Goal: Task Accomplishment & Management: Manage account settings

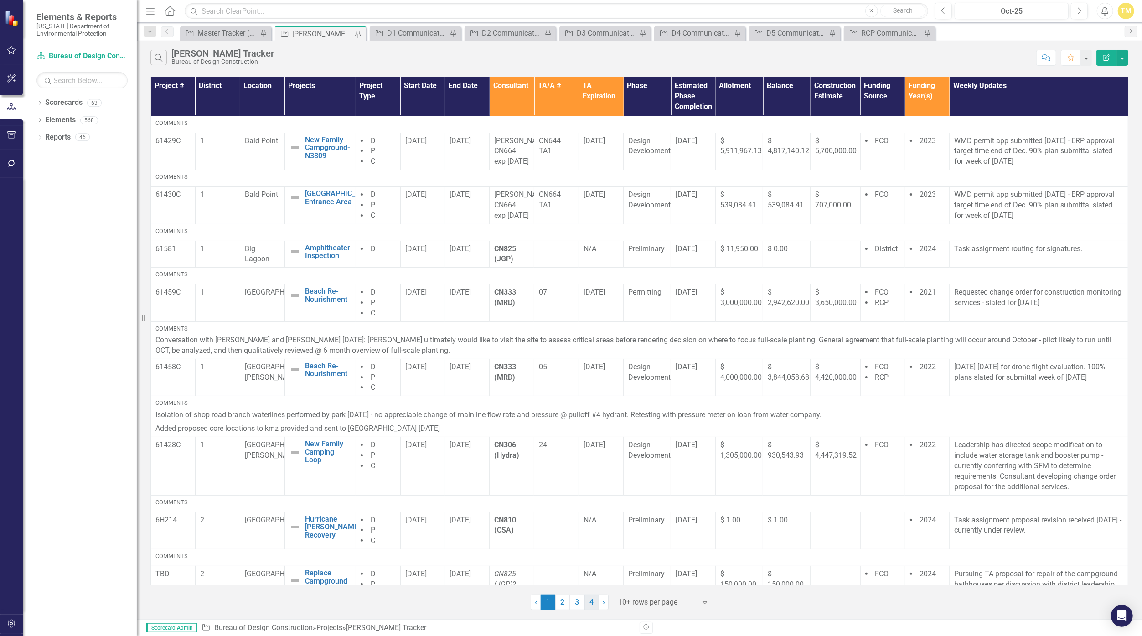
click at [550, 602] on link "4" at bounding box center [592, 603] width 15 height 16
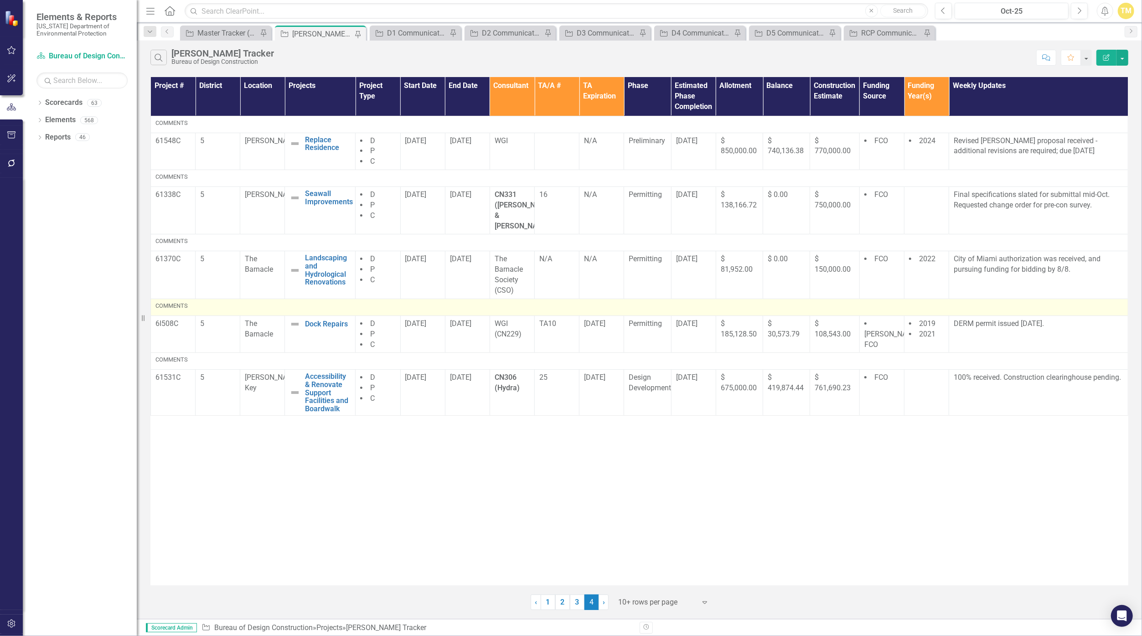
click at [550, 302] on div "Comments" at bounding box center [639, 306] width 968 height 8
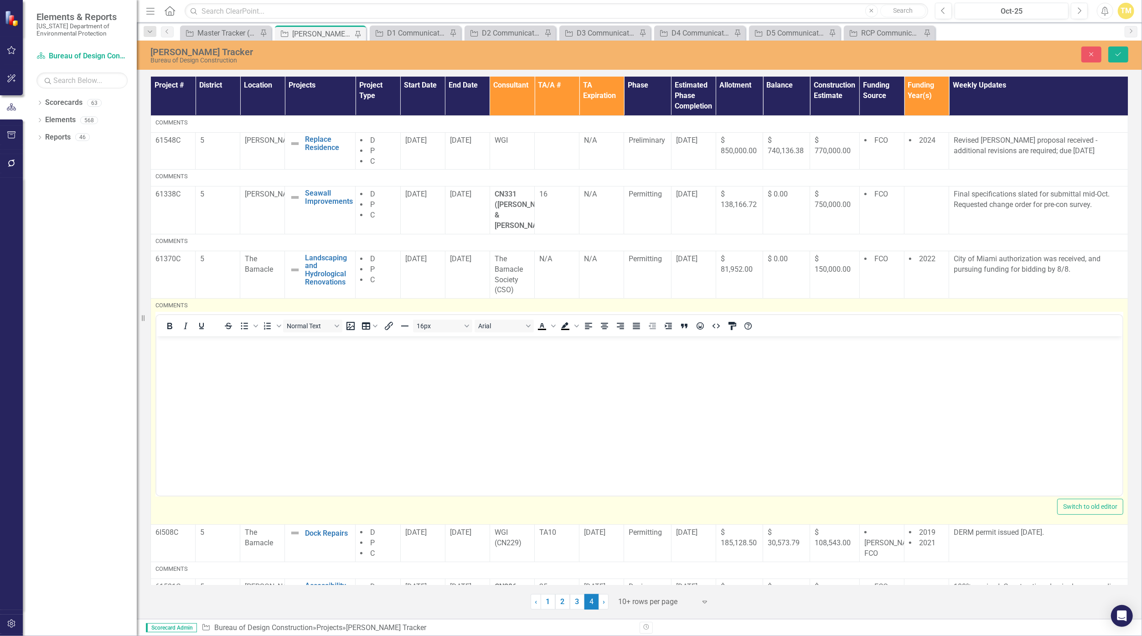
click at [550, 363] on body "Rich Text Area. Press ALT-0 for help." at bounding box center [639, 405] width 966 height 137
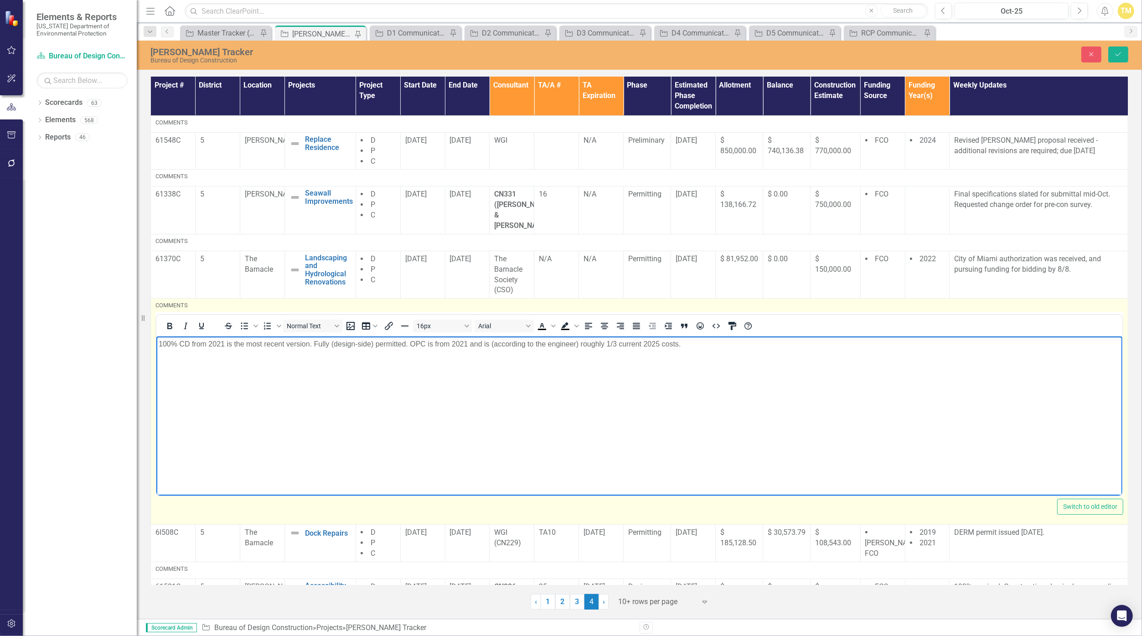
click at [550, 342] on p "100% CD from 2021 is the most recent version. Fully (design-side) permitted. OP…" at bounding box center [639, 344] width 962 height 11
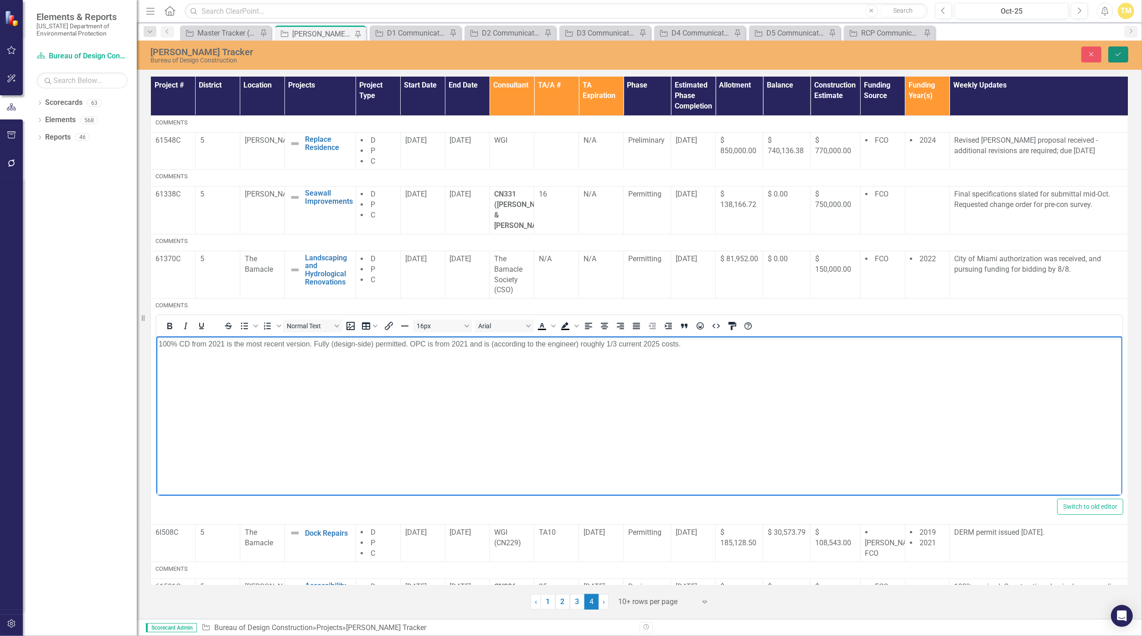
click at [550, 56] on icon "Save" at bounding box center [1118, 54] width 8 height 6
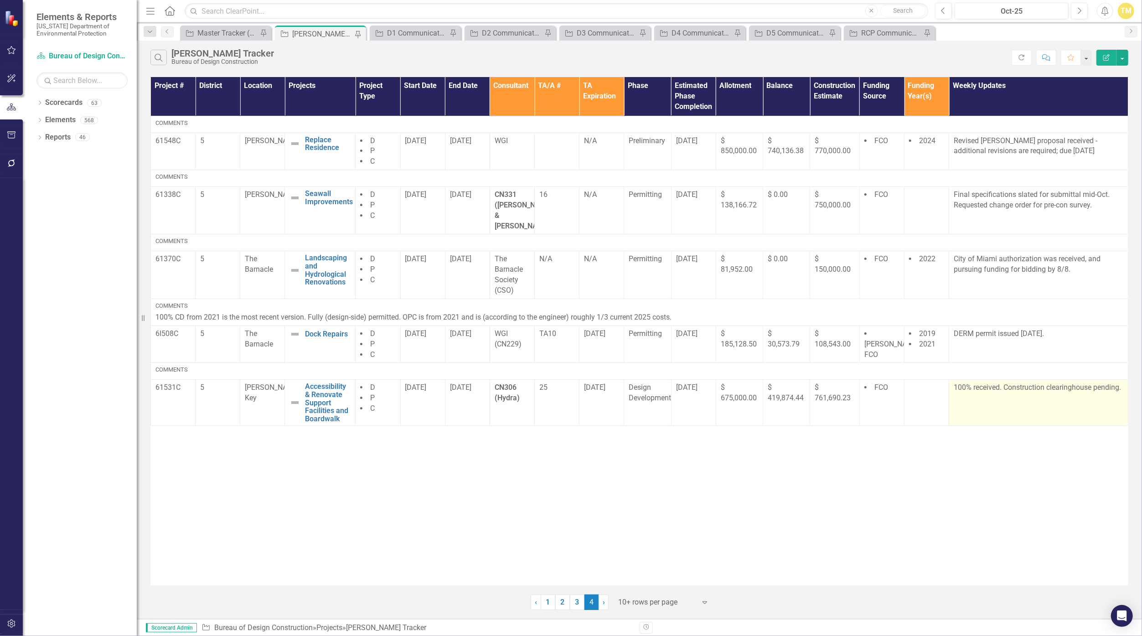
click at [550, 383] on p "100% received. Construction clearinghouse pending." at bounding box center [1039, 388] width 170 height 10
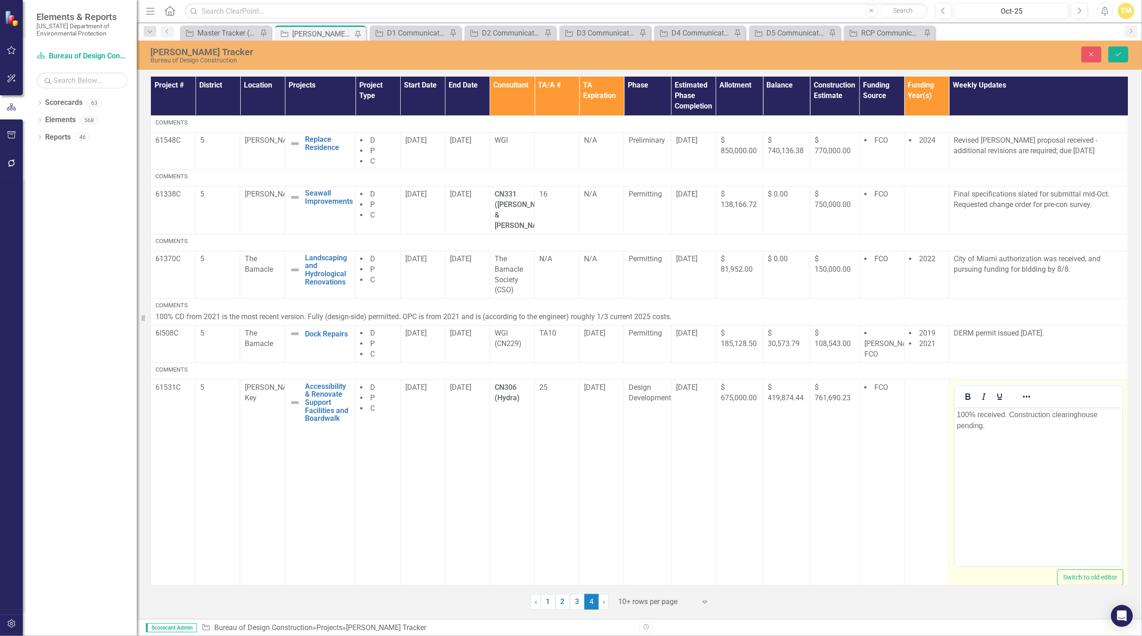
click at [550, 424] on p "100% received. Construction clearinghouse pending." at bounding box center [1038, 420] width 163 height 22
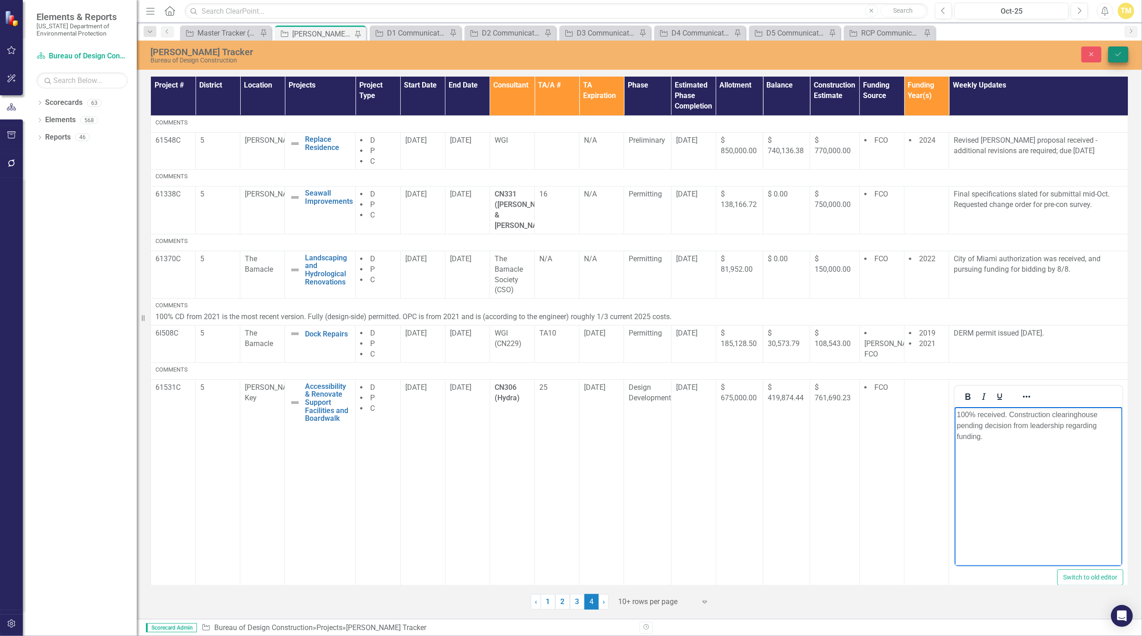
click at [550, 53] on button "Save" at bounding box center [1119, 55] width 20 height 16
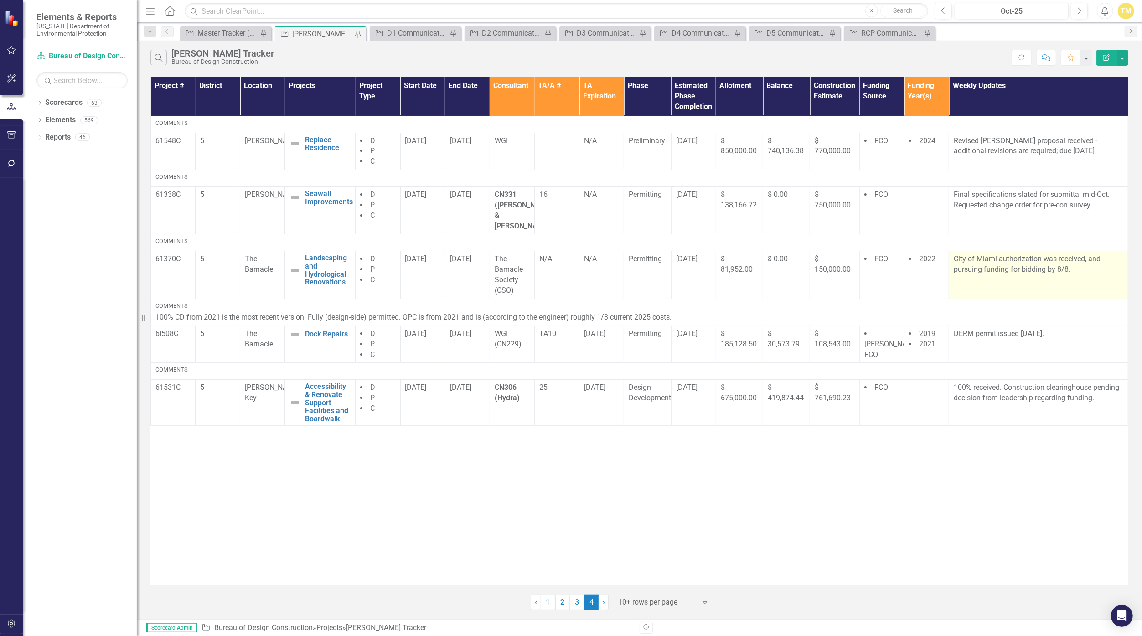
click at [550, 263] on p "City of Miami authorization was received, and pursuing funding for bidding by 8…" at bounding box center [1039, 264] width 170 height 21
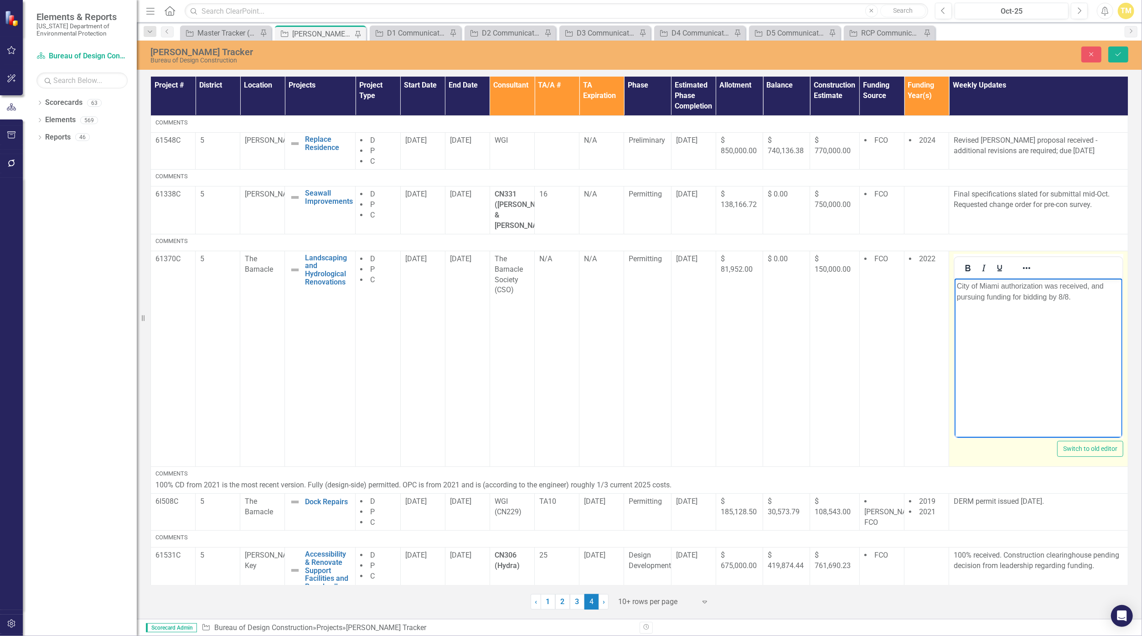
drag, startPoint x: 1972, startPoint y: 541, endPoint x: 1066, endPoint y: 297, distance: 938.7
click at [550, 297] on p "City of Miami authorization was received, and pursuing funding for bidding by 8…" at bounding box center [1038, 291] width 163 height 22
click at [550, 298] on p "City of Miami authorization was received, and pursuing funding for bidding by 8…" at bounding box center [1038, 291] width 163 height 22
drag, startPoint x: 1069, startPoint y: 298, endPoint x: 891, endPoint y: 270, distance: 179.5
click at [550, 278] on html "City of Miami authorization was received, and pursuing funding for bidding by 8…" at bounding box center [1039, 346] width 168 height 137
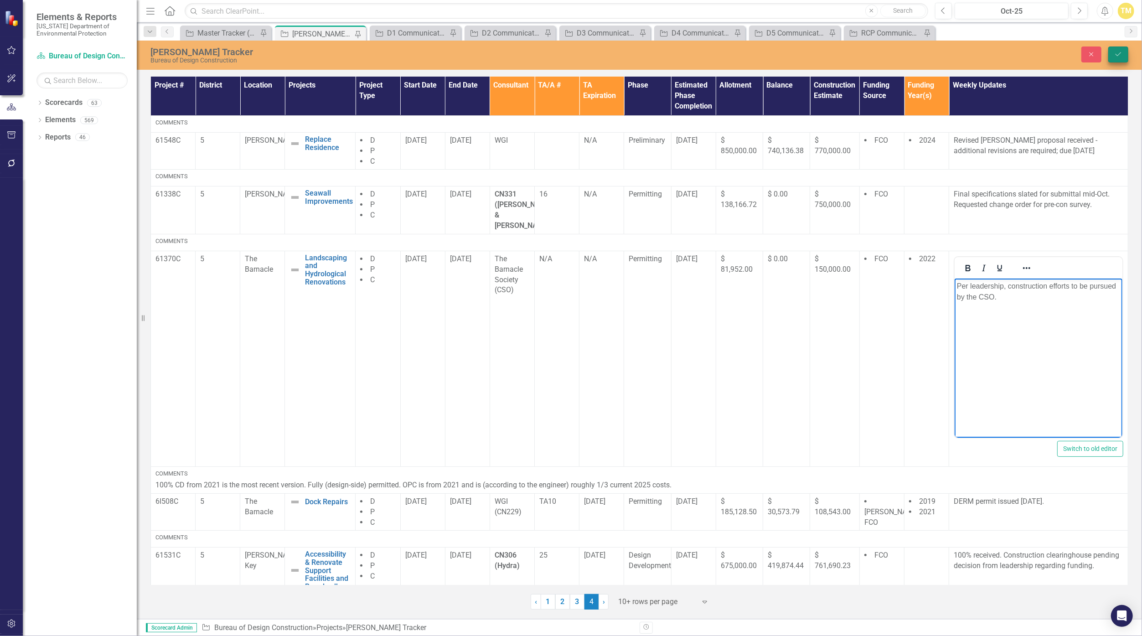
click at [550, 50] on button "Save" at bounding box center [1119, 55] width 20 height 16
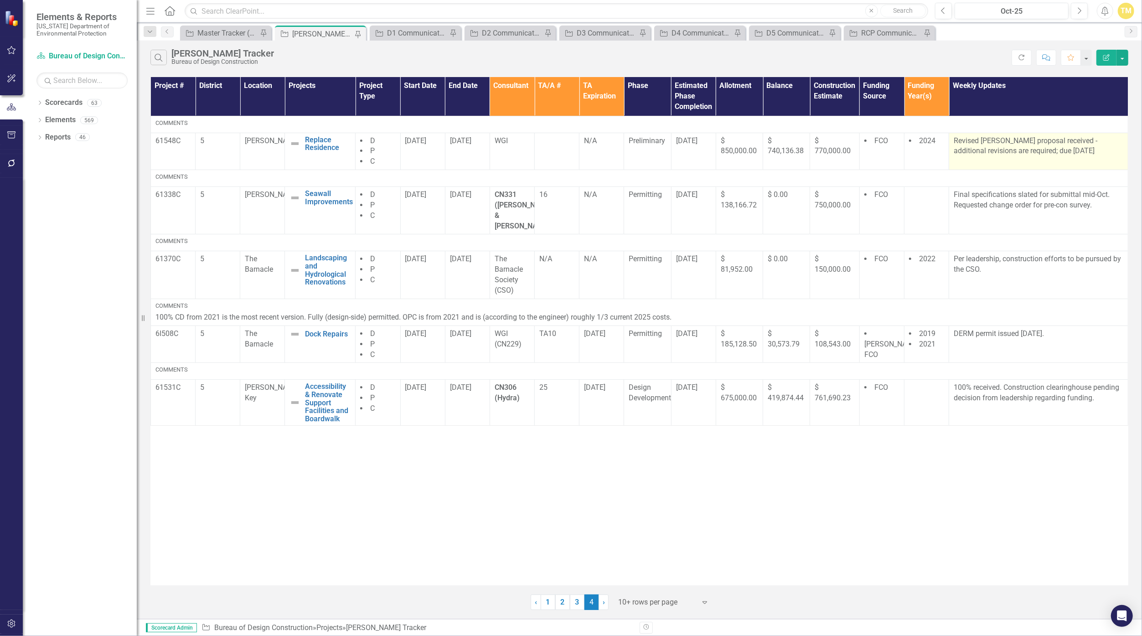
click at [550, 153] on p "Revised [PERSON_NAME] proposal received - additional revisions are required; du…" at bounding box center [1039, 146] width 170 height 21
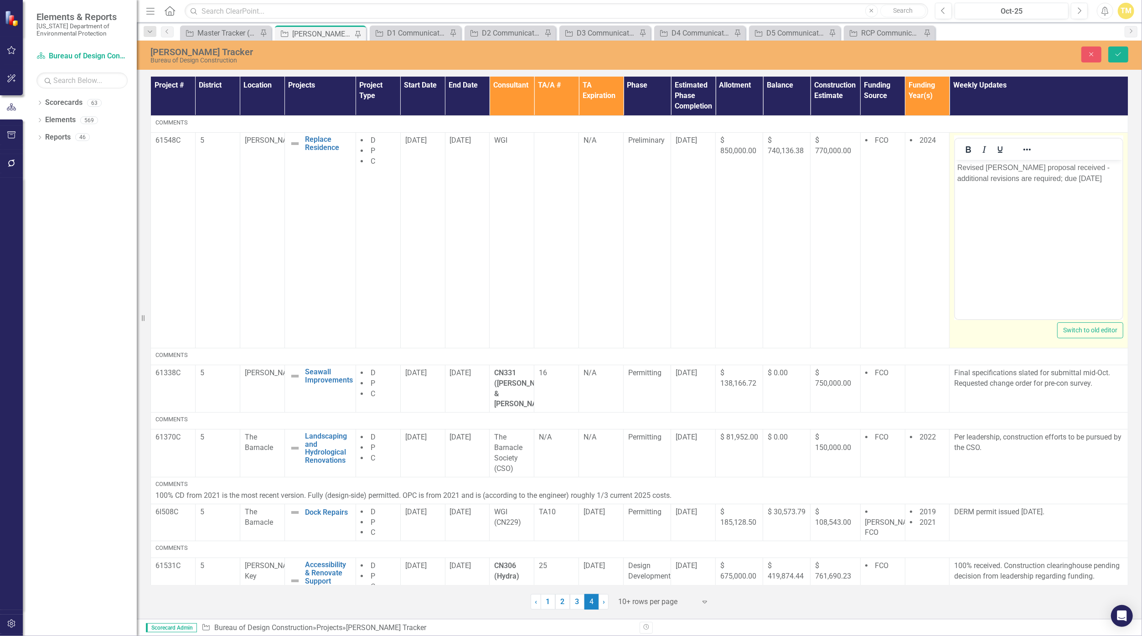
drag, startPoint x: 2007, startPoint y: 312, endPoint x: 1041, endPoint y: 181, distance: 975.1
click at [550, 181] on p "Revised [PERSON_NAME] proposal received - additional revisions are required; du…" at bounding box center [1039, 173] width 163 height 22
drag, startPoint x: 1062, startPoint y: 180, endPoint x: 1068, endPoint y: 168, distance: 13.3
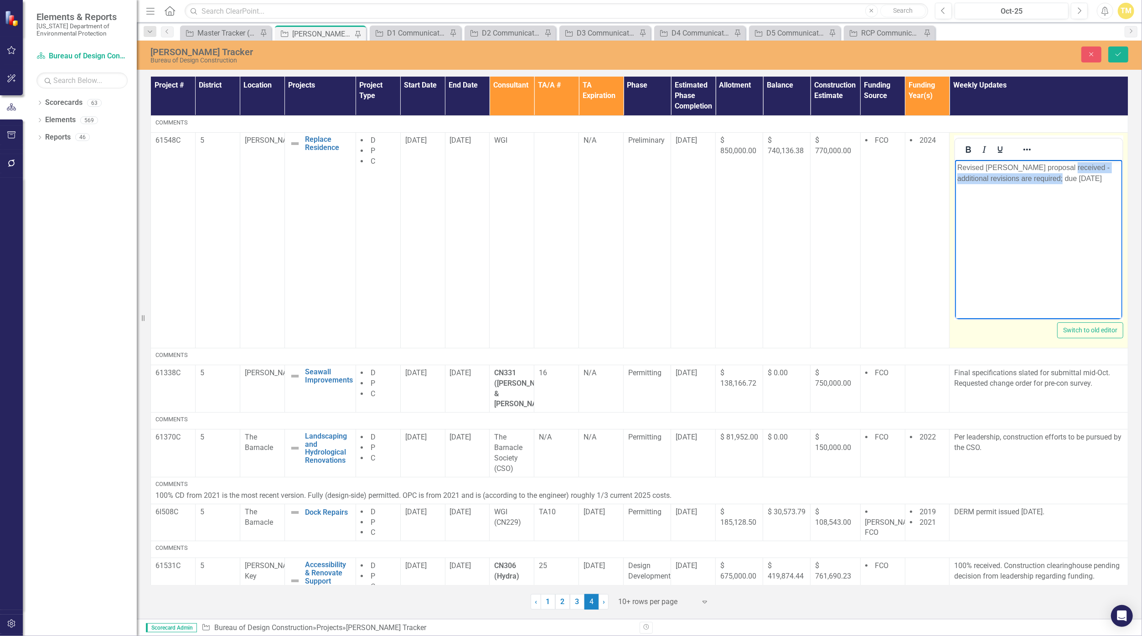
click at [550, 168] on p "Revised [PERSON_NAME] proposal received - additional revisions are required; du…" at bounding box center [1039, 173] width 163 height 22
click at [550, 167] on p "Revised [PERSON_NAME] proposal received - additional revisions are required; du…" at bounding box center [1039, 173] width 163 height 22
drag, startPoint x: 1068, startPoint y: 169, endPoint x: 1069, endPoint y: 194, distance: 25.1
click at [550, 194] on body "Revised [PERSON_NAME] proposal received - additional revisions are required; du…" at bounding box center [1038, 228] width 167 height 137
click at [550, 185] on body "Revised [PERSON_NAME] proposal received - additional revisions are required; du…" at bounding box center [1038, 228] width 167 height 137
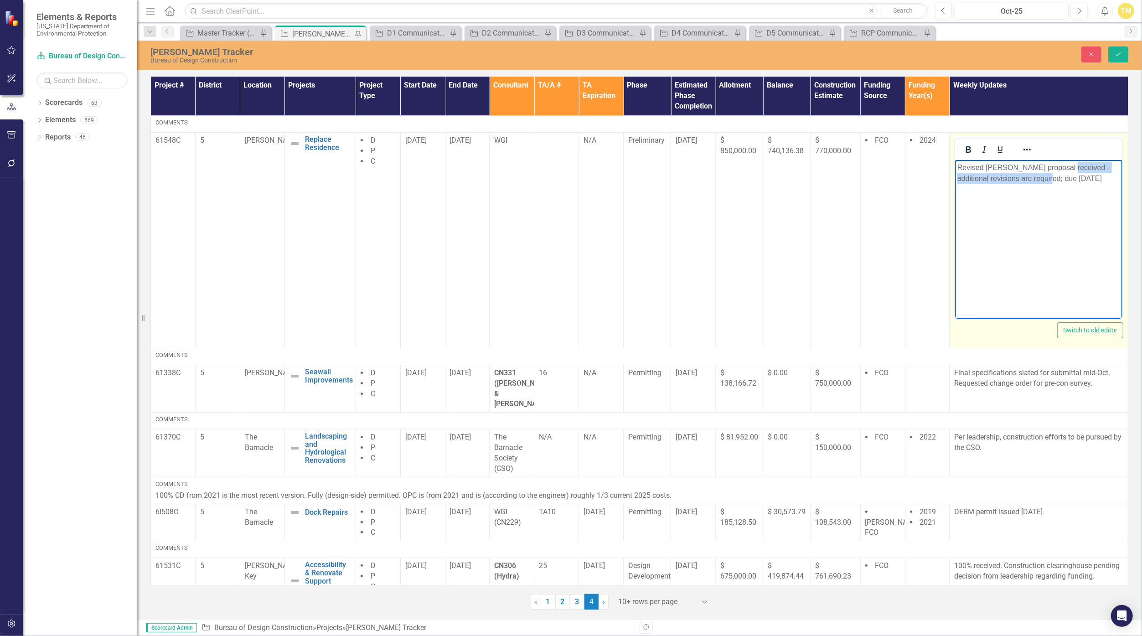
drag, startPoint x: 1067, startPoint y: 169, endPoint x: 1050, endPoint y: 187, distance: 24.8
click at [550, 187] on body "Revised [PERSON_NAME] proposal received - additional revisions are required; du…" at bounding box center [1038, 228] width 167 height 137
click at [550, 167] on p "Revised [PERSON_NAME] proposal received [DATE]" at bounding box center [1039, 173] width 163 height 22
click at [550, 51] on button "Save" at bounding box center [1119, 55] width 20 height 16
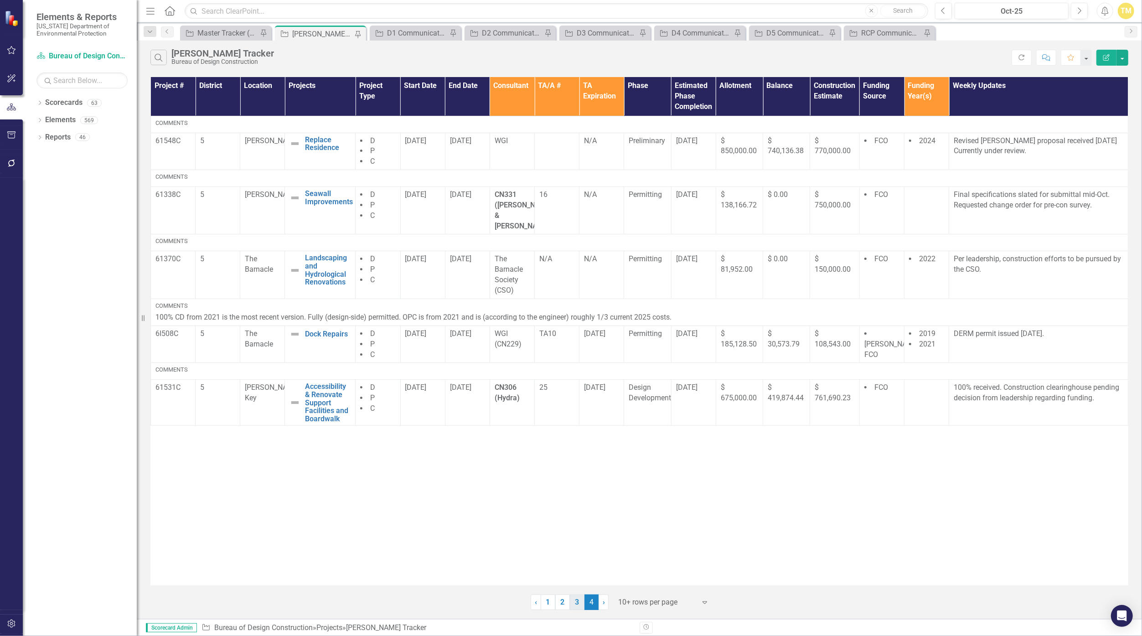
click at [550, 606] on link "3" at bounding box center [577, 603] width 15 height 16
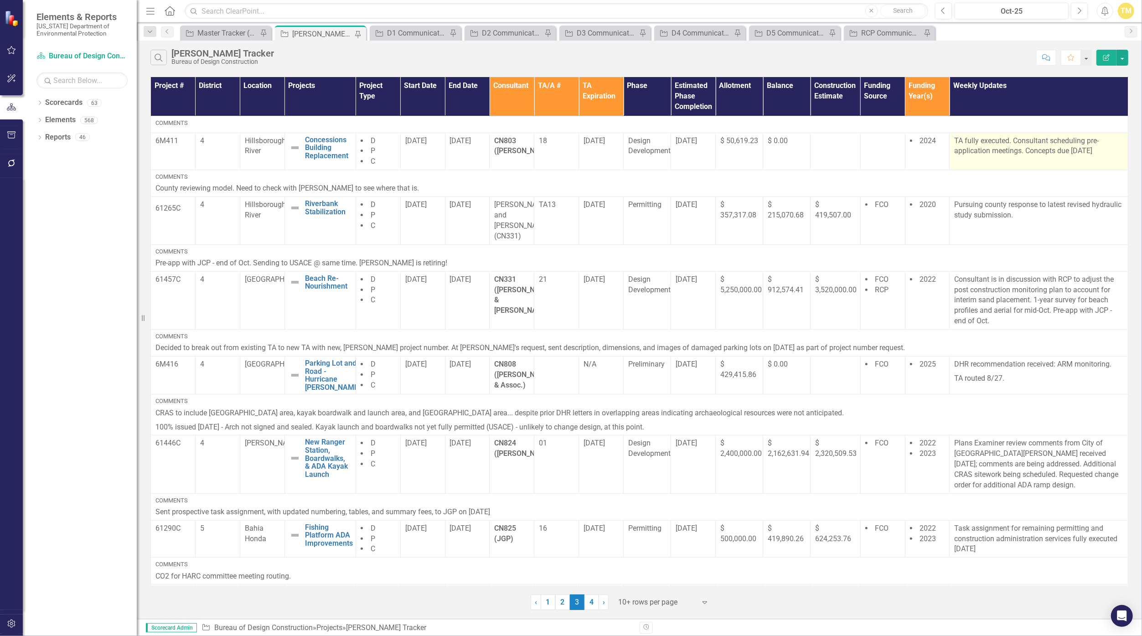
click at [550, 149] on p "TA fully executed. Consultant scheduling pre-application meetings. Concepts due…" at bounding box center [1038, 146] width 169 height 21
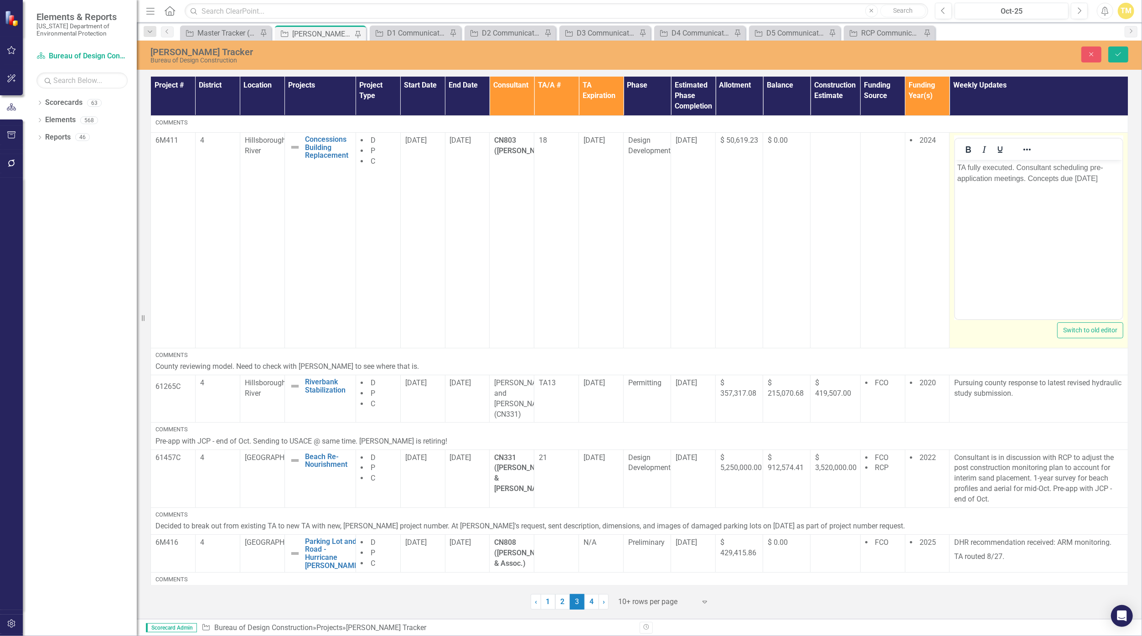
drag, startPoint x: 1972, startPoint y: 308, endPoint x: 1022, endPoint y: 178, distance: 959.2
click at [550, 178] on p "TA fully executed. Consultant scheduling pre-application meetings. Concepts due…" at bounding box center [1039, 173] width 163 height 22
drag, startPoint x: 1023, startPoint y: 178, endPoint x: 1016, endPoint y: 167, distance: 12.9
click at [550, 167] on p "TA fully executed. Consultant scheduling pre-application meetings. Concepts due…" at bounding box center [1039, 173] width 163 height 22
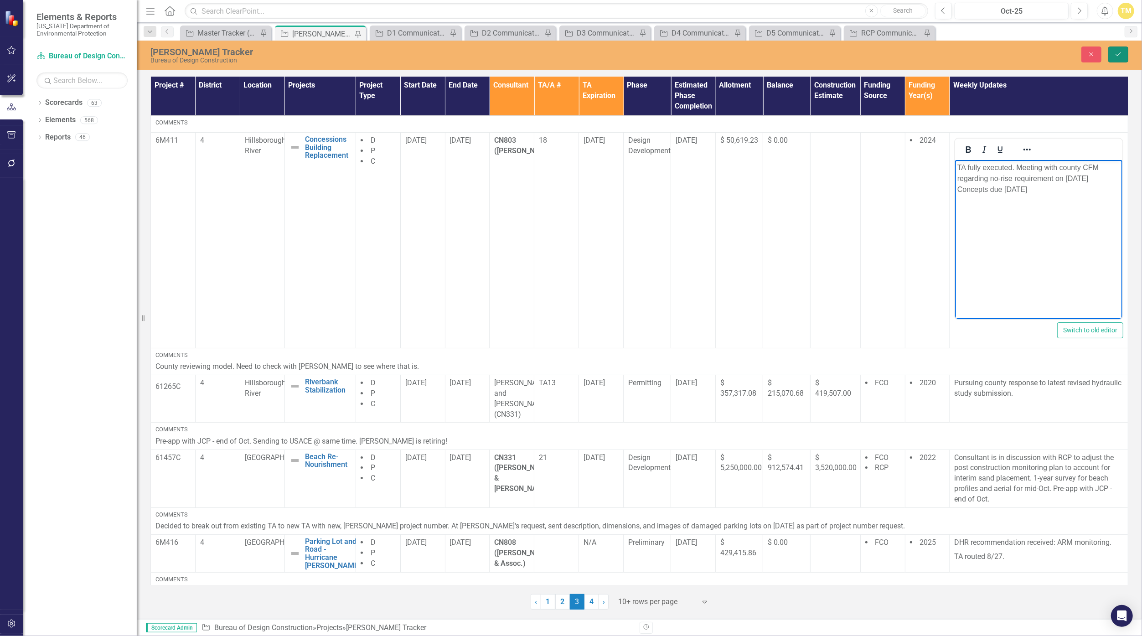
click at [550, 56] on icon "Save" at bounding box center [1118, 54] width 8 height 6
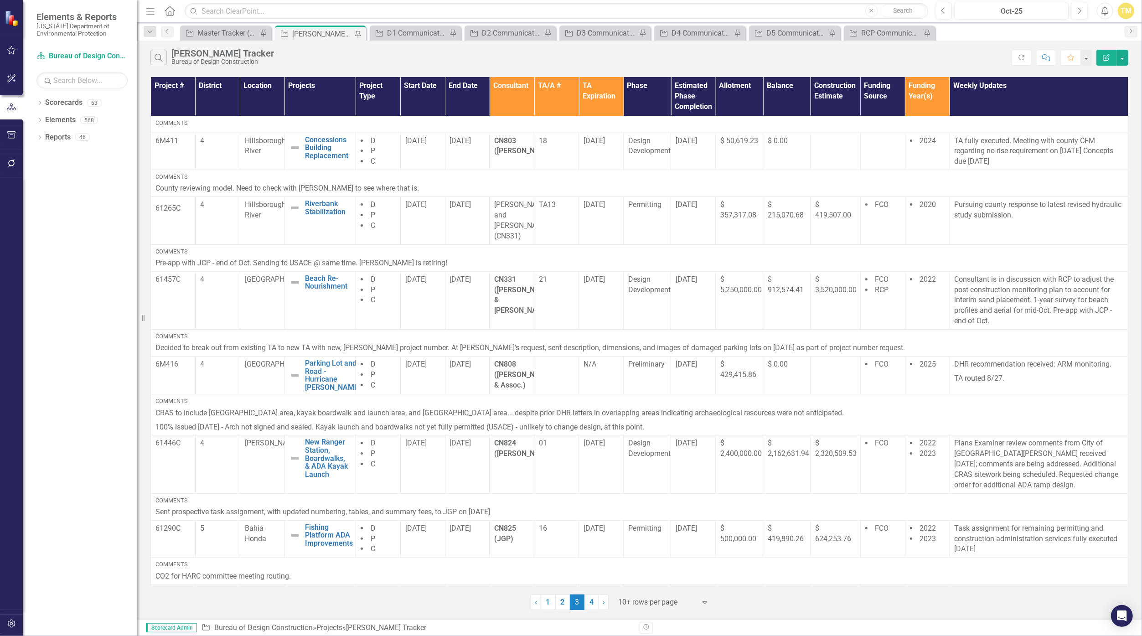
click at [550, 604] on link "2" at bounding box center [562, 603] width 15 height 16
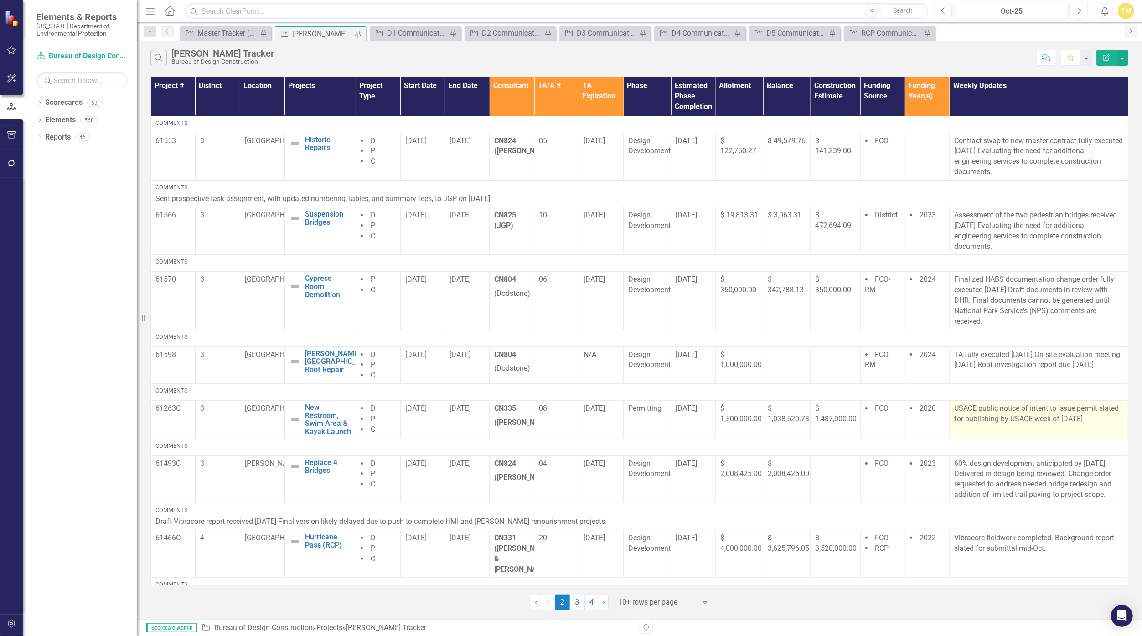
click at [550, 420] on p "USACE public notice of intent to issue permit slated for publishing by USACE we…" at bounding box center [1038, 414] width 169 height 21
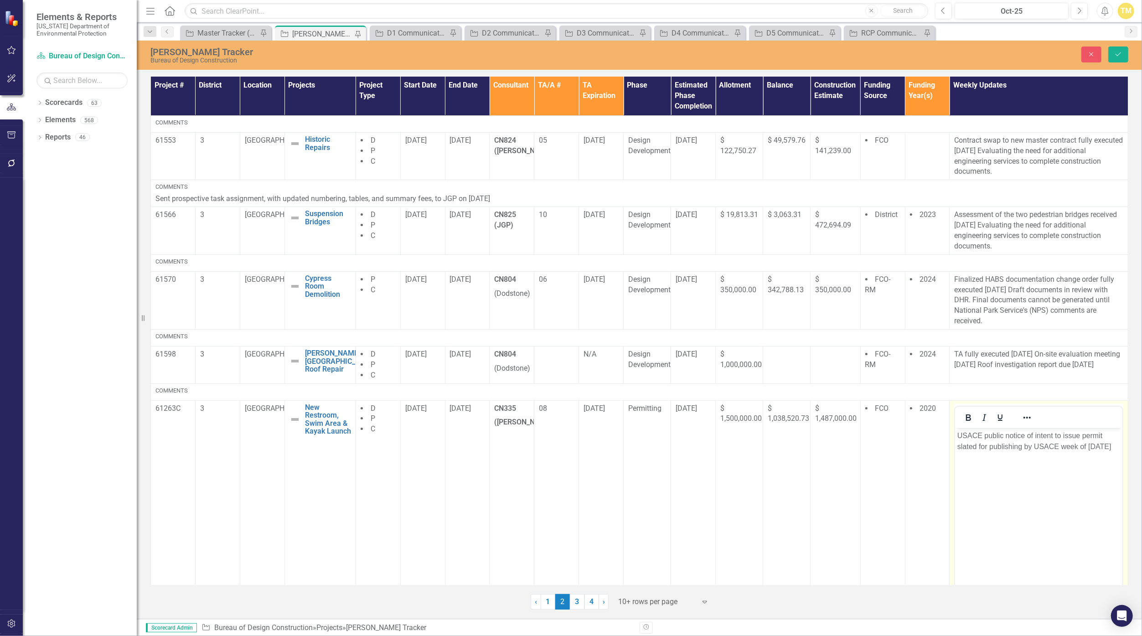
drag, startPoint x: 2018, startPoint y: 847, endPoint x: 1111, endPoint y: 444, distance: 992.1
click at [550, 444] on p "USACE public notice of intent to issue permit slated for publishing by USACE we…" at bounding box center [1039, 441] width 163 height 22
drag, startPoint x: 1112, startPoint y: 446, endPoint x: 1063, endPoint y: 450, distance: 48.9
click at [550, 450] on p "USACE public notice of intent to issue permit slated for publishing by USACE we…" at bounding box center [1039, 441] width 163 height 22
click at [550, 59] on div "Close Save" at bounding box center [932, 55] width 405 height 16
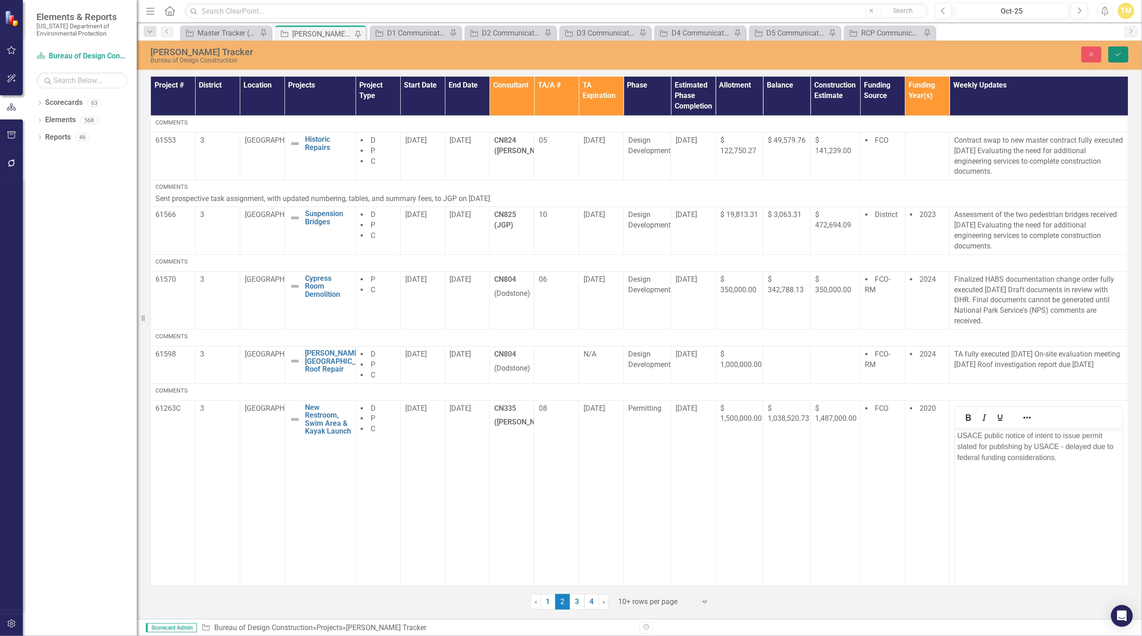
click at [550, 59] on button "Save" at bounding box center [1119, 55] width 20 height 16
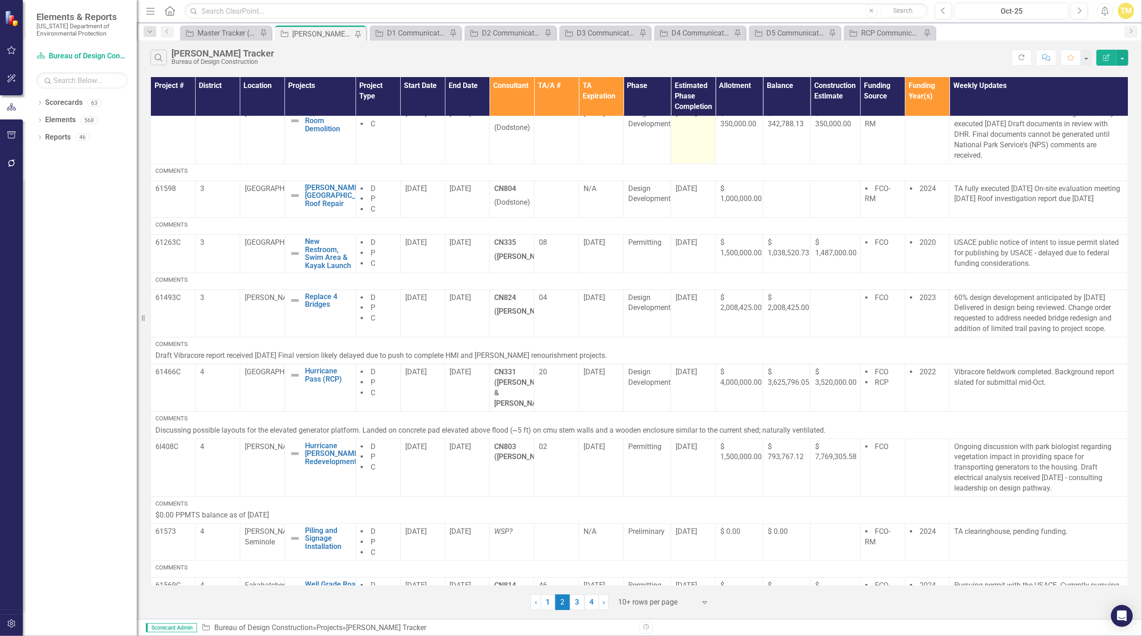
scroll to position [207, 0]
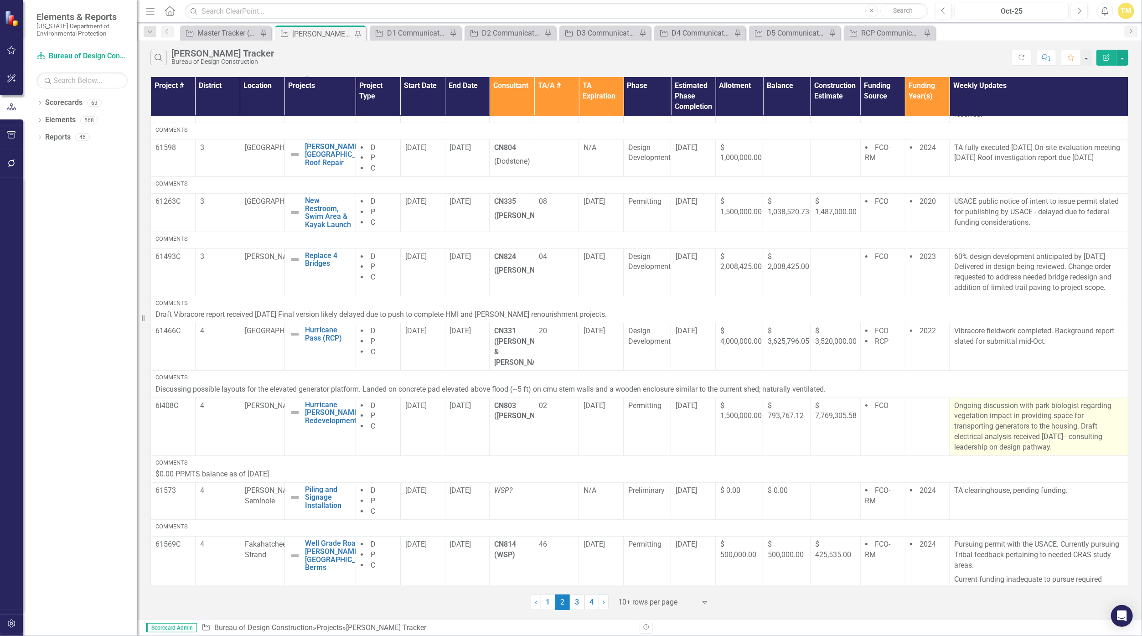
click at [550, 439] on p "Ongoing discussion with park biologist regarding vegetation impact in providing…" at bounding box center [1038, 427] width 169 height 52
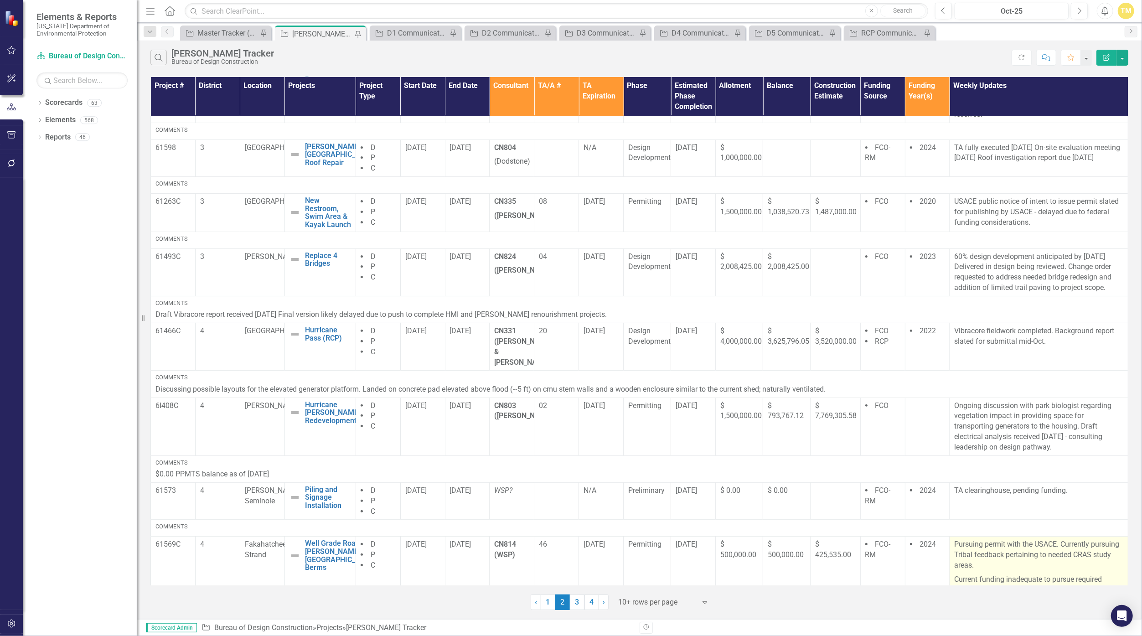
click at [550, 573] on p "Current funding inadequate to pursue required cultural recourse assessment surv…" at bounding box center [1038, 584] width 169 height 23
click at [550, 555] on p "Pursuing permit with the USACE. Currently pursuing Tribal feedback pertaining t…" at bounding box center [1038, 555] width 169 height 33
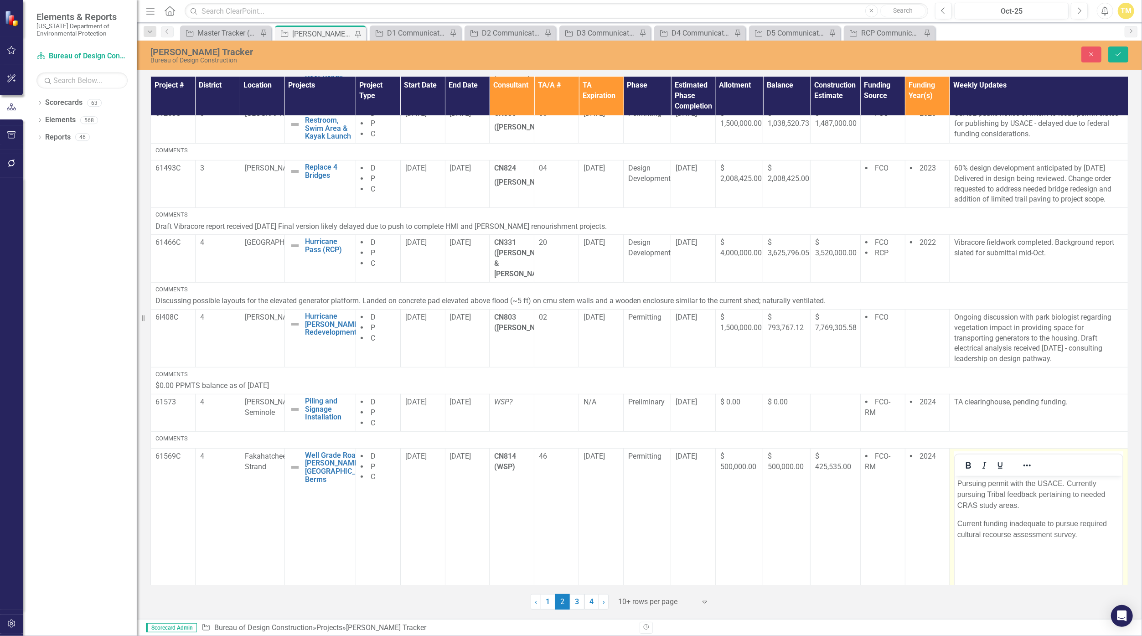
scroll to position [359, 0]
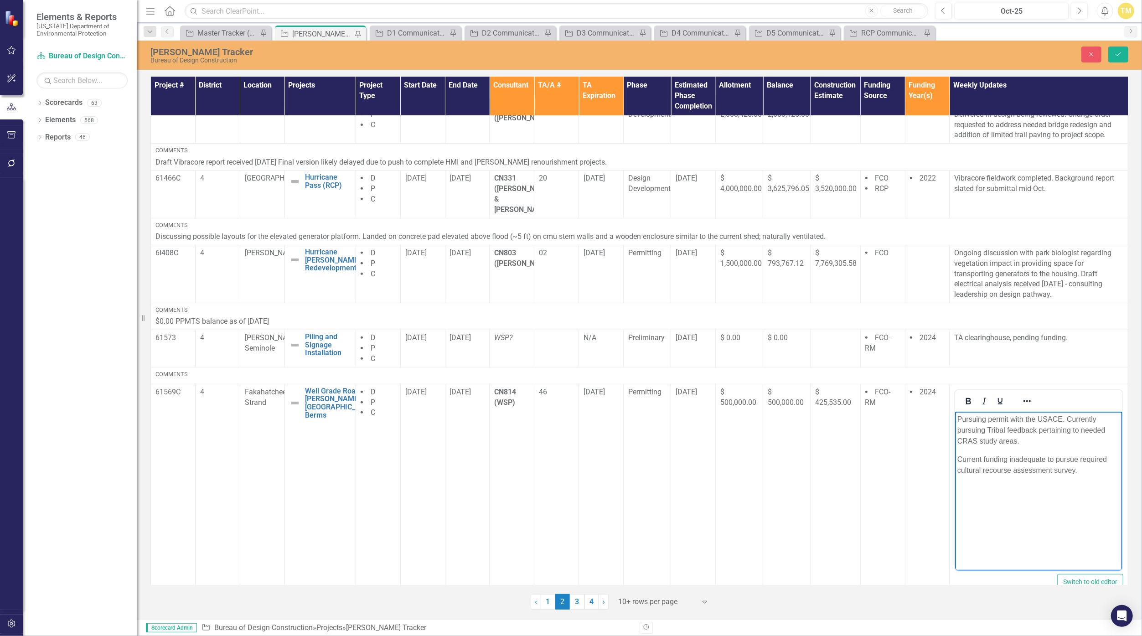
click at [550, 442] on p "Pursuing permit with the USACE. Currently pursuing Tribal feedback pertaining t…" at bounding box center [1039, 430] width 163 height 33
click at [550, 54] on button "Save" at bounding box center [1119, 55] width 20 height 16
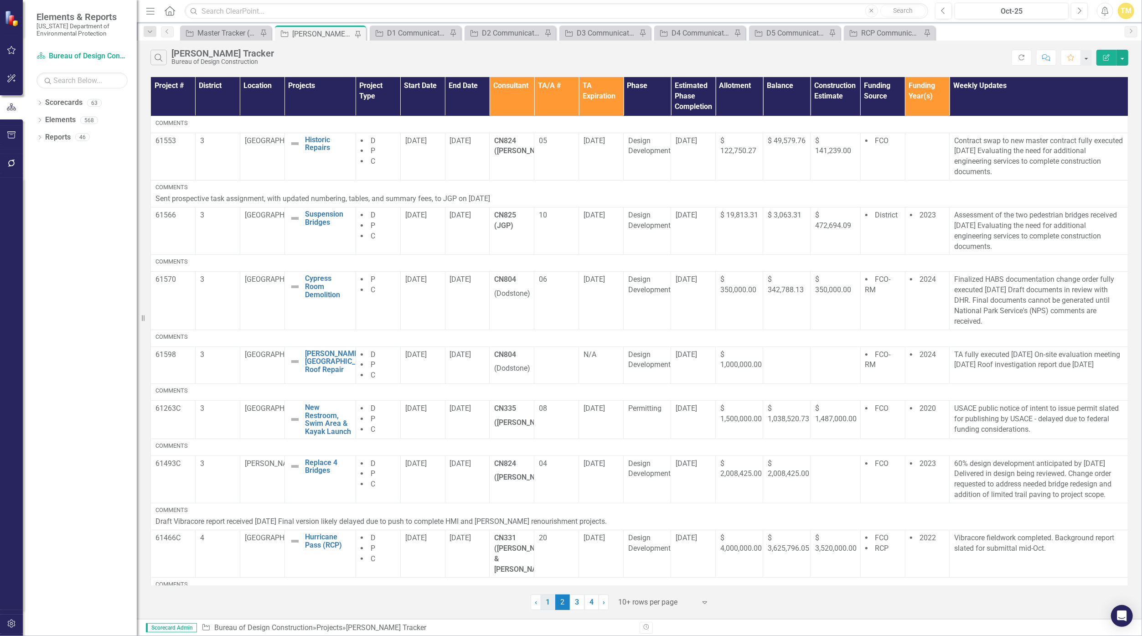
click at [547, 599] on link "1" at bounding box center [548, 603] width 15 height 16
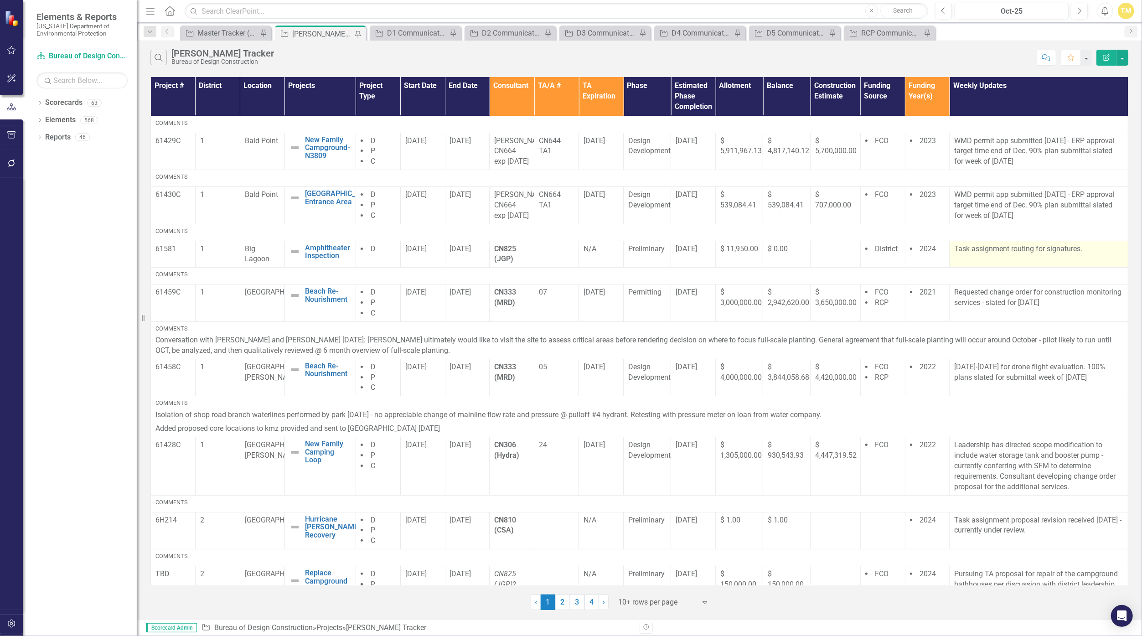
click at [550, 254] on p "Task assignment routing for signatures." at bounding box center [1038, 249] width 169 height 10
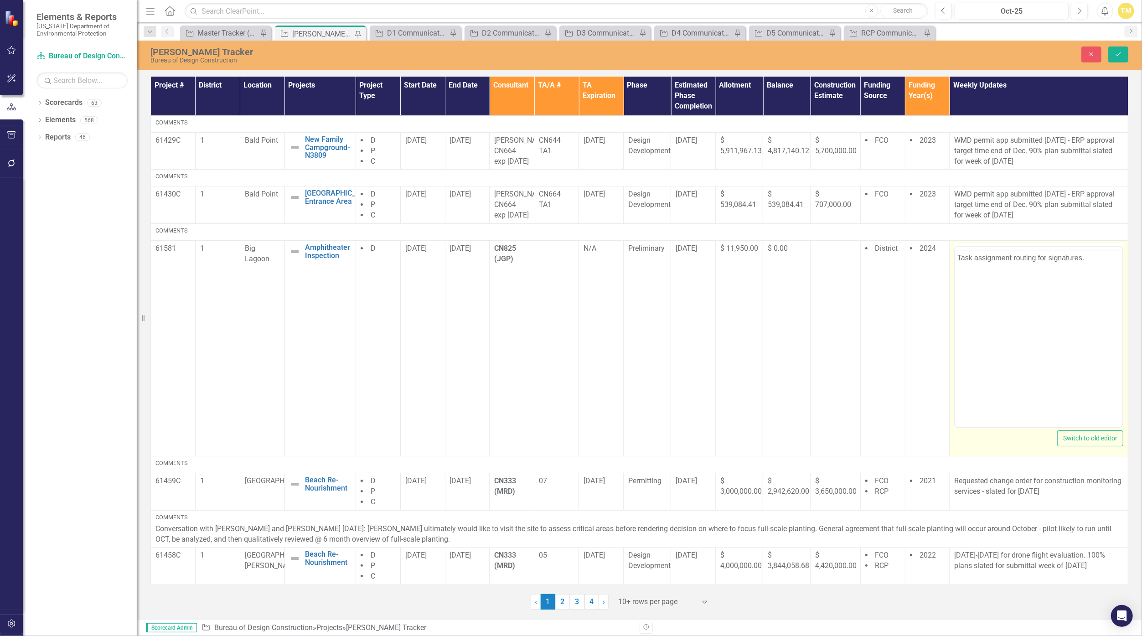
scroll to position [0, 0]
drag, startPoint x: 1957, startPoint y: 558, endPoint x: 1052, endPoint y: 279, distance: 947.2
click at [550, 279] on p "Task assignment routing for signatures." at bounding box center [1039, 275] width 163 height 11
click at [550, 275] on p "Task assignment routing for signatures." at bounding box center [1039, 275] width 163 height 11
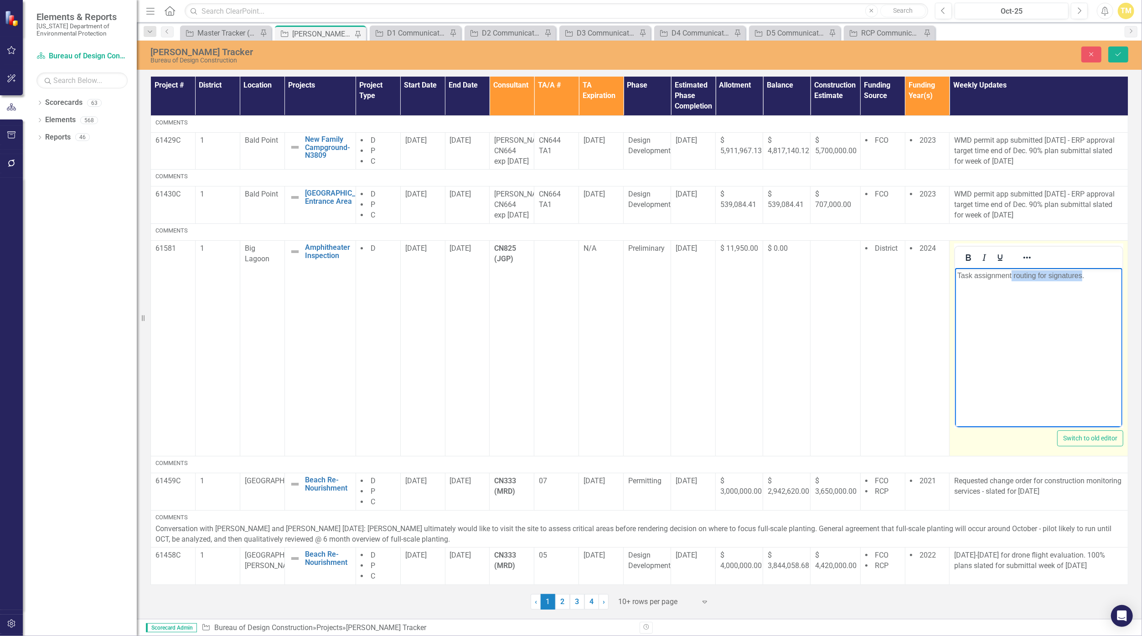
drag, startPoint x: 1083, startPoint y: 275, endPoint x: 1012, endPoint y: 274, distance: 71.2
click at [550, 274] on p "Task assignment routing for signatures." at bounding box center [1039, 275] width 163 height 11
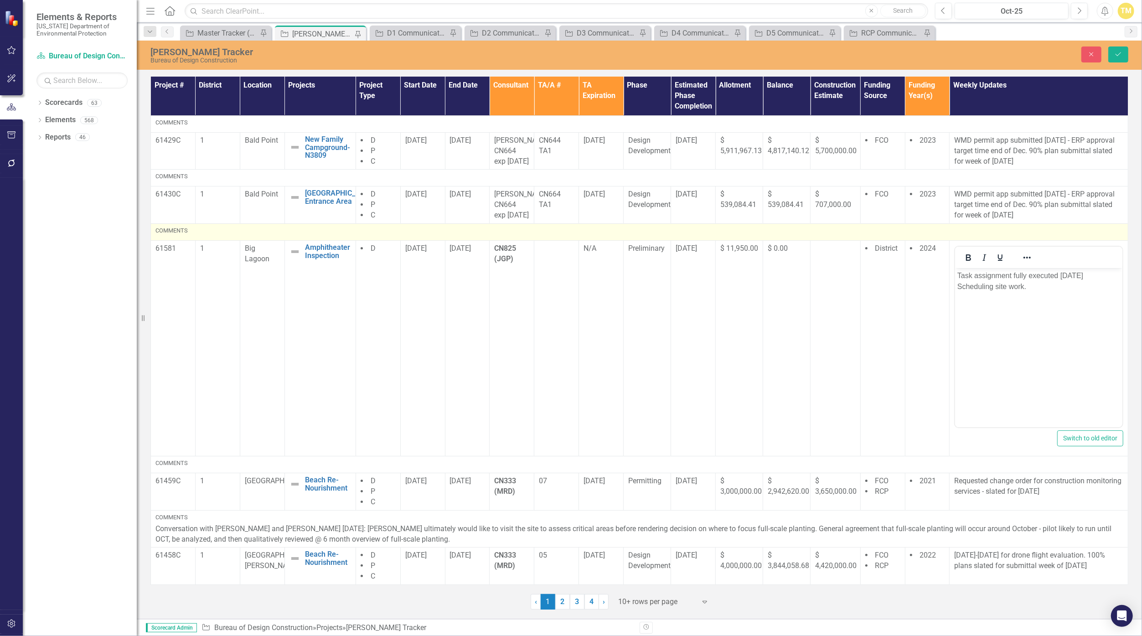
click at [266, 235] on div "Comments" at bounding box center [639, 231] width 968 height 8
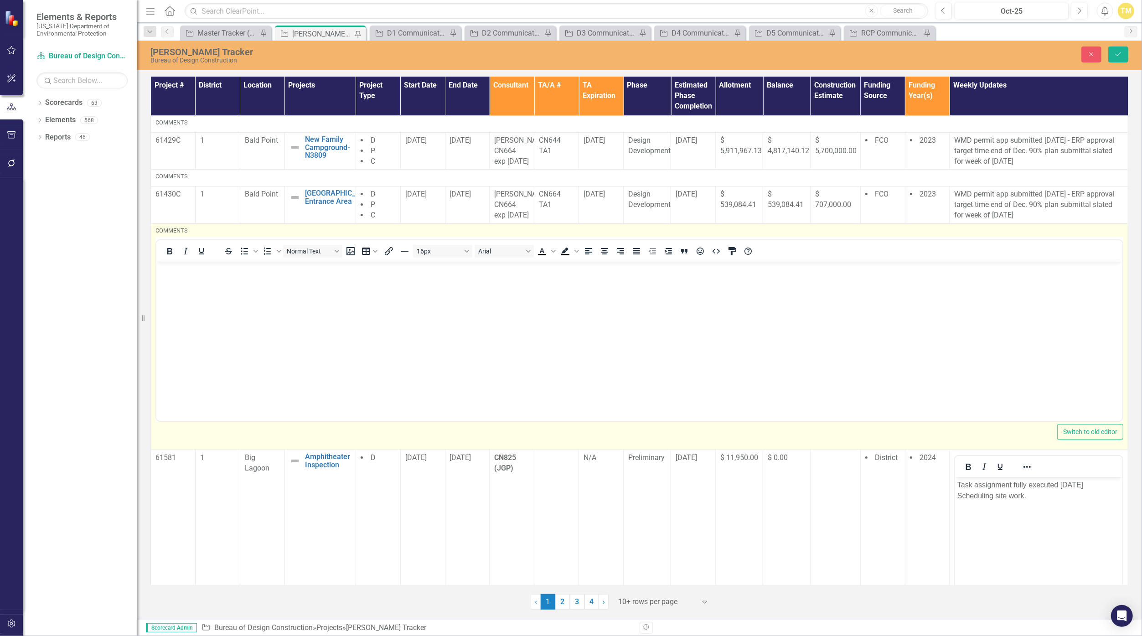
click at [247, 281] on body "Rich Text Area. Press ALT-0 for help." at bounding box center [639, 330] width 966 height 137
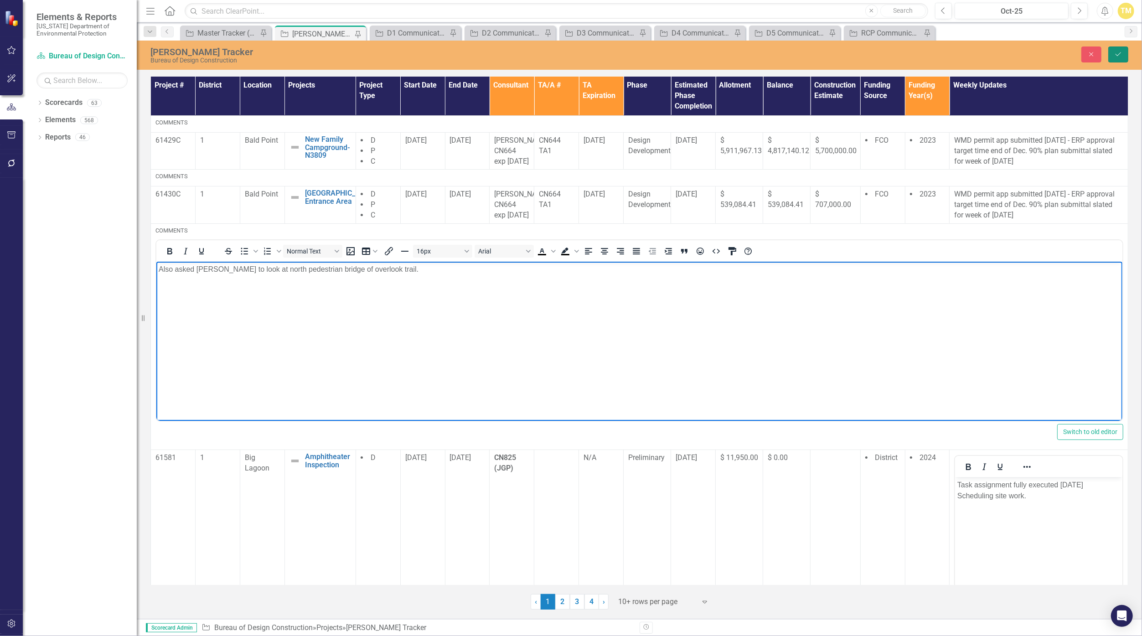
click at [550, 54] on icon "submit" at bounding box center [1118, 54] width 5 height 4
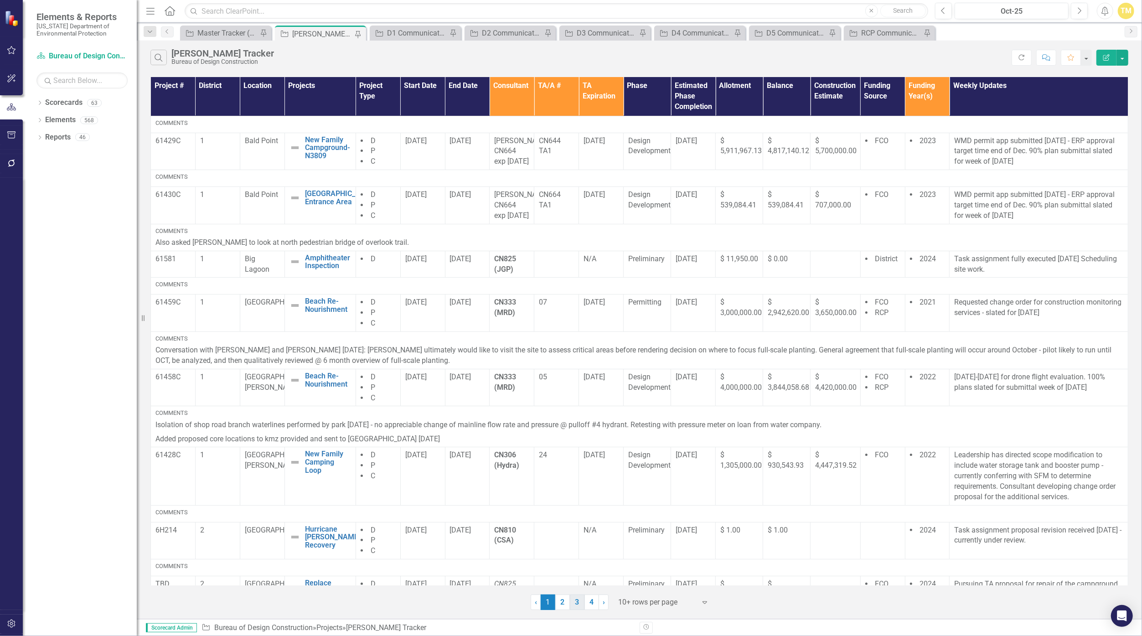
click at [550, 605] on link "3" at bounding box center [577, 603] width 15 height 16
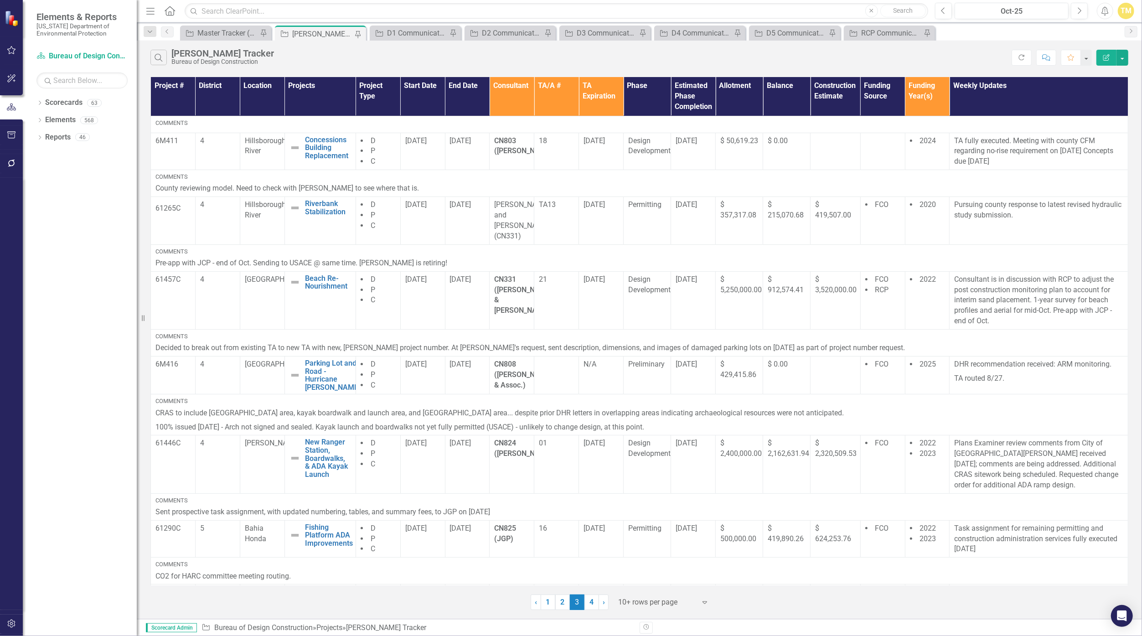
click at [550, 57] on div "Search [PERSON_NAME] Tracker Bureau of Design Construction" at bounding box center [580, 58] width 861 height 16
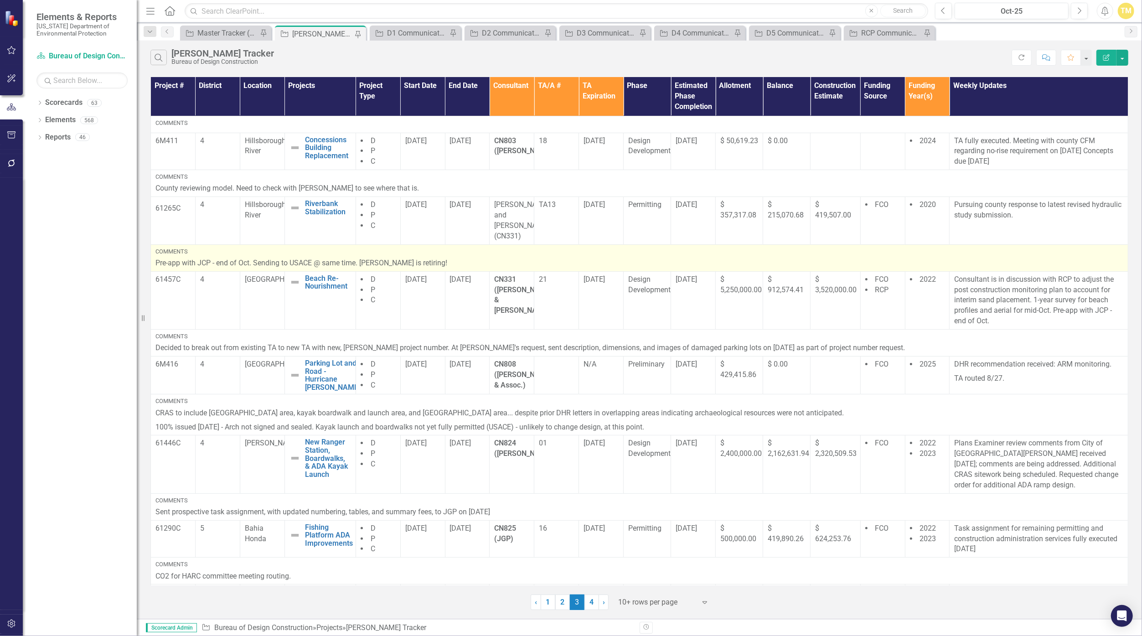
scroll to position [205, 0]
